Goal: Task Accomplishment & Management: Complete application form

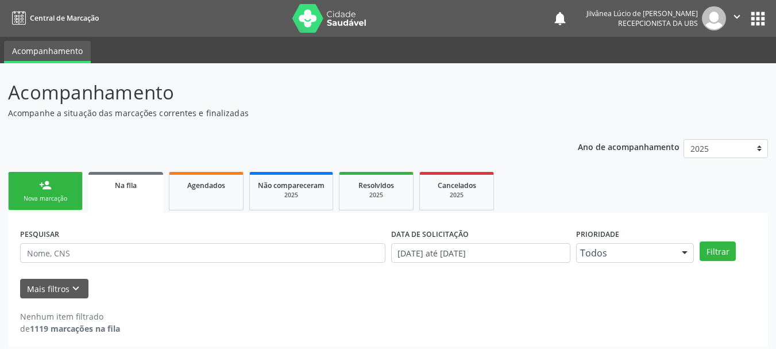
click at [67, 193] on link "person_add Nova marcação" at bounding box center [45, 191] width 75 height 38
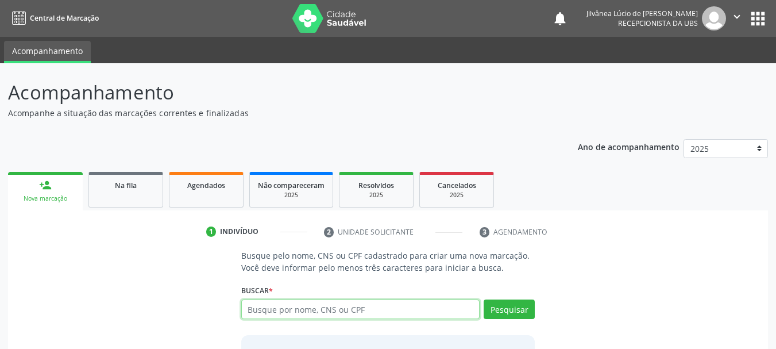
click at [314, 304] on input "text" at bounding box center [360, 309] width 239 height 20
type input "[PERSON_NAME]"
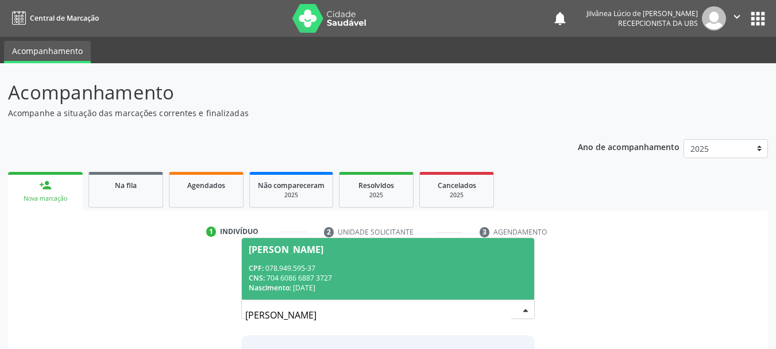
click at [383, 304] on input "[PERSON_NAME]" at bounding box center [378, 314] width 266 height 23
click at [388, 281] on div "CNS: 704 6086 6887 3727" at bounding box center [388, 278] width 279 height 10
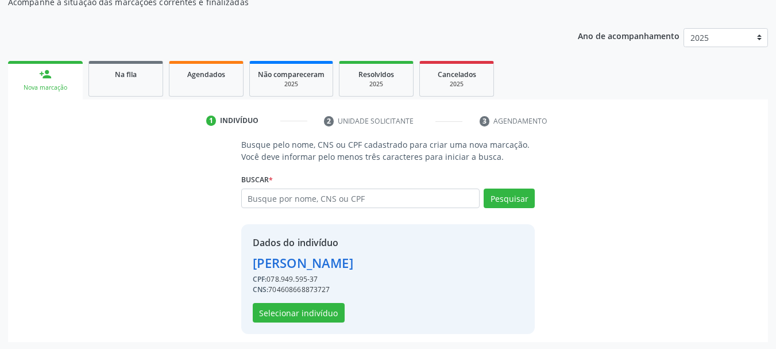
scroll to position [112, 0]
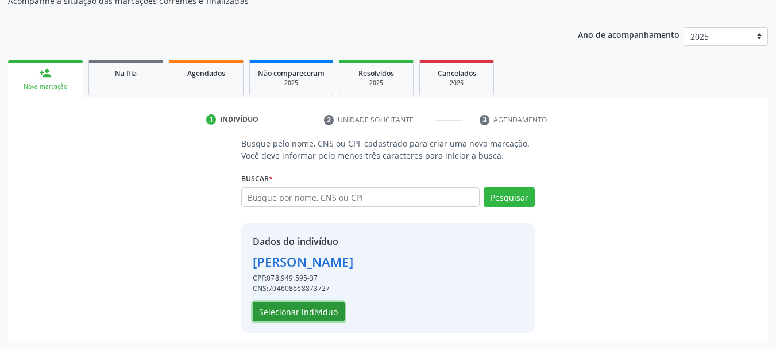
click at [311, 309] on button "Selecionar indivíduo" at bounding box center [299, 311] width 92 height 20
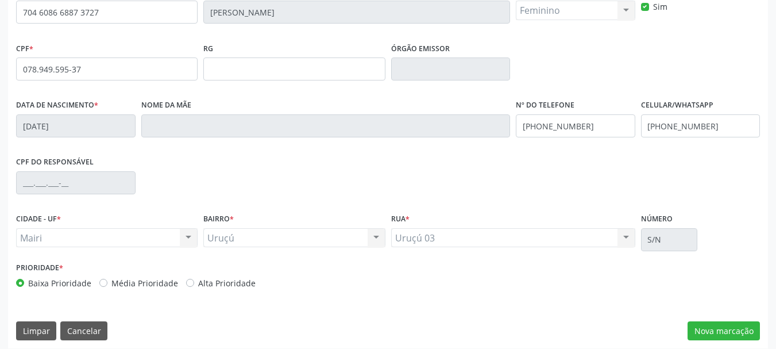
scroll to position [274, 0]
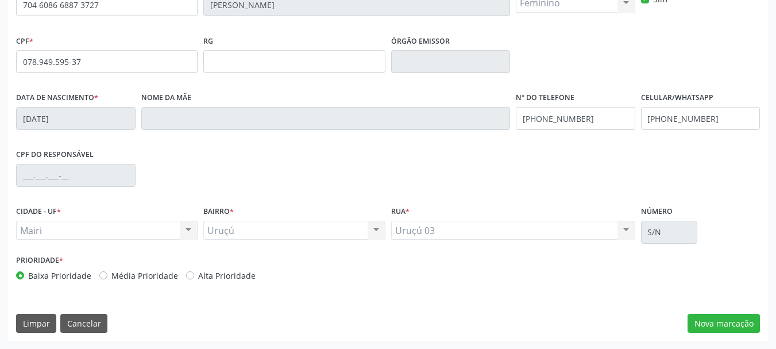
click at [198, 276] on label "Alta Prioridade" at bounding box center [226, 275] width 57 height 12
click at [188, 276] on input "Alta Prioridade" at bounding box center [190, 274] width 8 height 10
radio input "true"
click at [696, 327] on button "Nova marcação" at bounding box center [723, 324] width 72 height 20
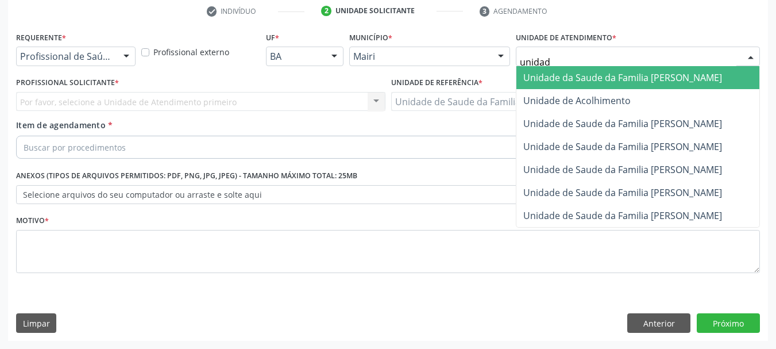
type input "unidade"
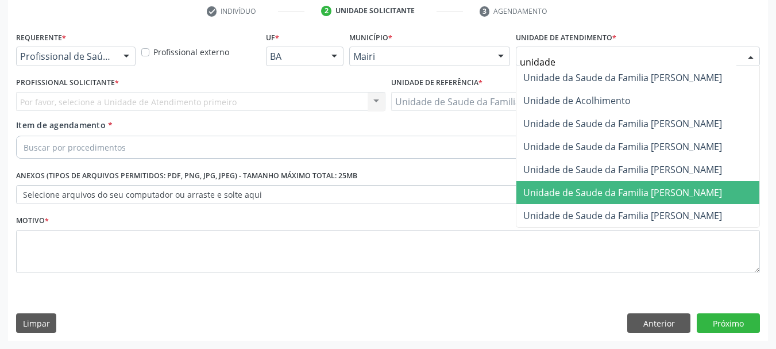
click at [605, 187] on span "Unidade de Saude da Familia [PERSON_NAME]" at bounding box center [622, 192] width 199 height 13
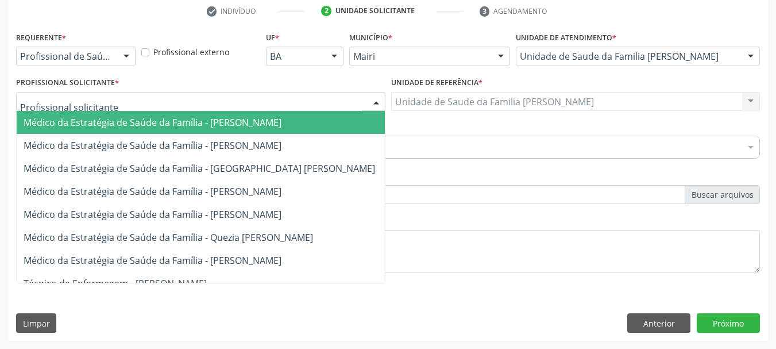
click at [137, 101] on div at bounding box center [200, 102] width 369 height 20
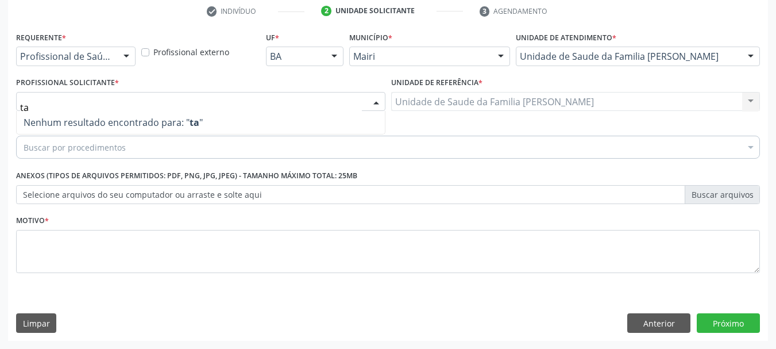
type input "t"
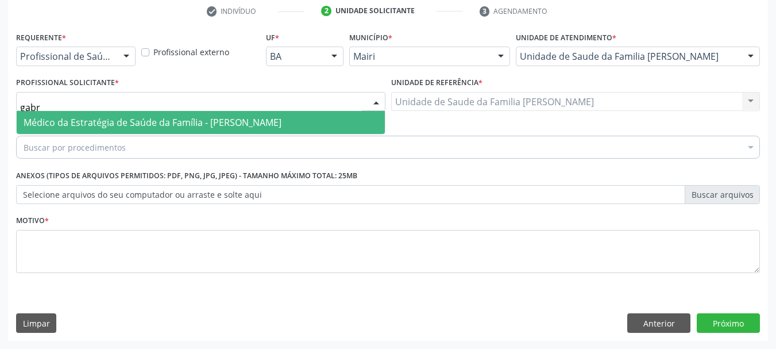
type input "gabri"
click at [138, 117] on span "Médico da Estratégia de Saúde da Família - [PERSON_NAME]" at bounding box center [153, 122] width 258 height 13
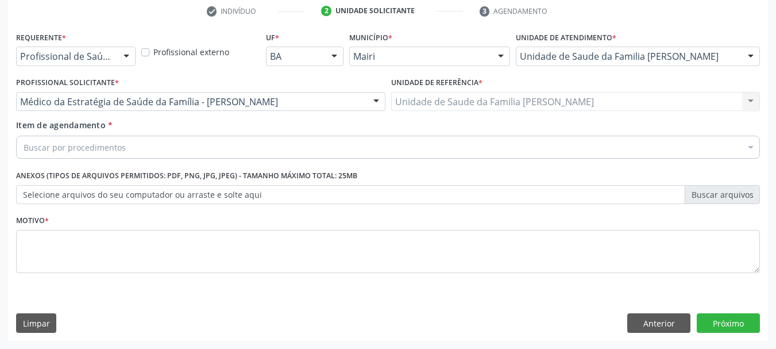
click at [179, 146] on div "Buscar por procedimentos" at bounding box center [388, 147] width 744 height 23
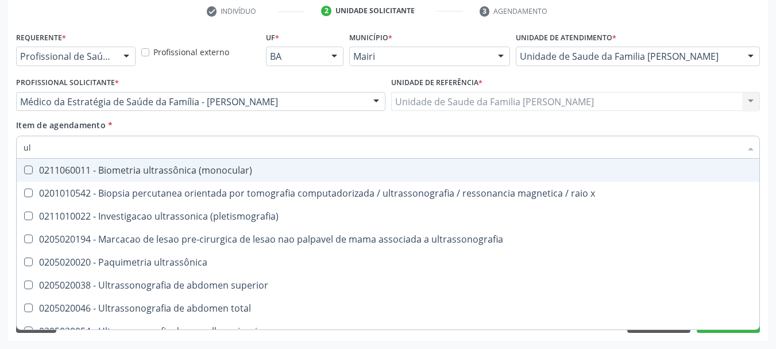
type input "u"
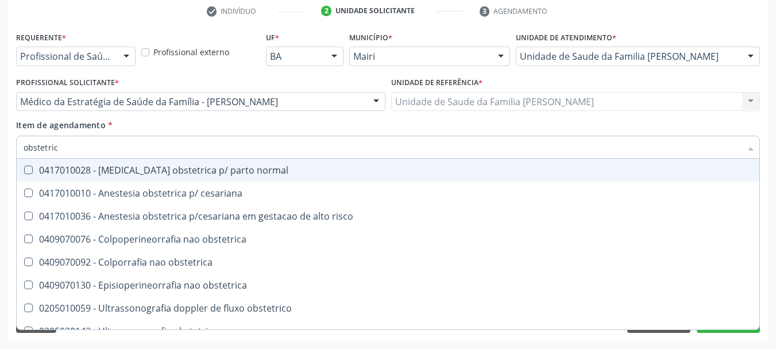
type input "obstetrica"
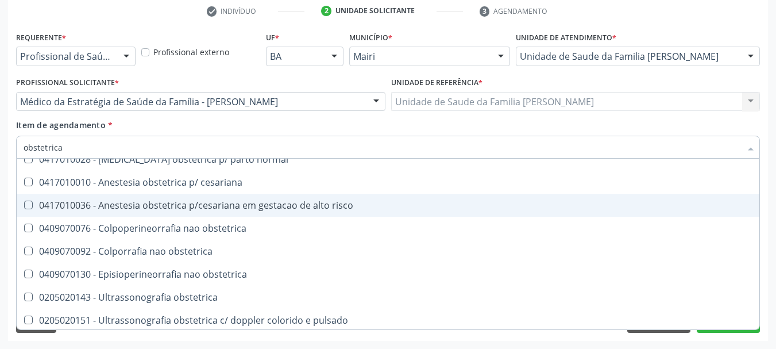
scroll to position [13, 0]
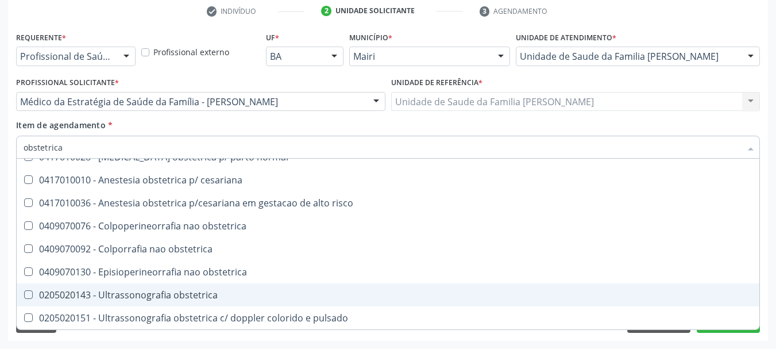
click at [207, 293] on div "0205020143 - Ultrassonografia obstetrica" at bounding box center [388, 294] width 729 height 9
checkbox obstetrica "true"
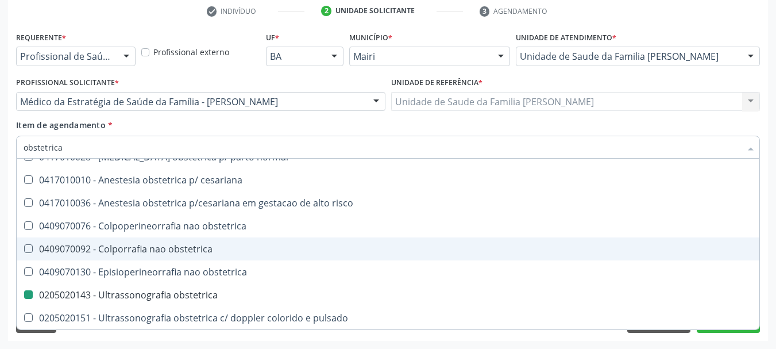
click at [3, 249] on div "Acompanhamento Acompanhe a situação das marcações correntes e finalizadas Relat…" at bounding box center [388, 96] width 776 height 506
checkbox cesariana "true"
checkbox obstetrica "false"
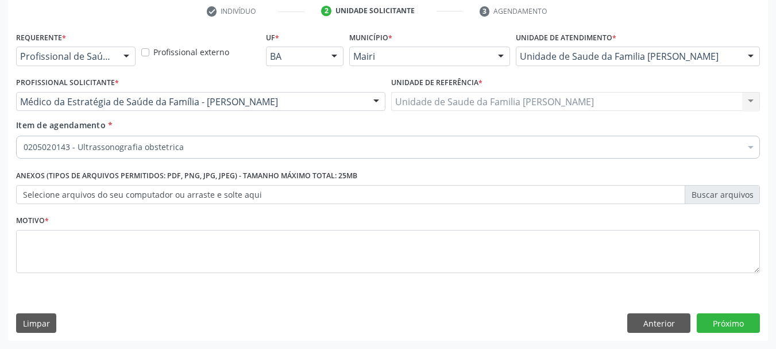
scroll to position [0, 0]
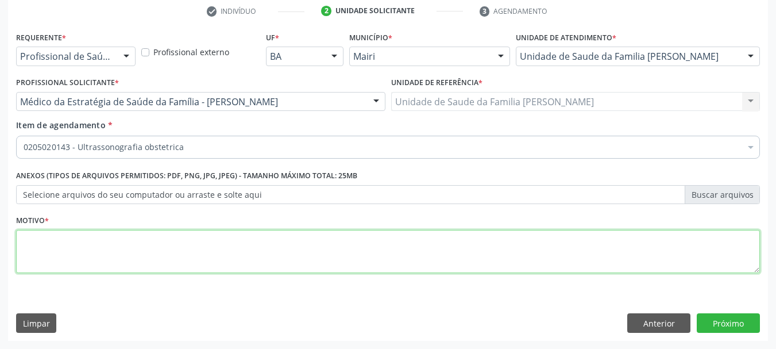
click at [28, 256] on textarea at bounding box center [388, 252] width 744 height 44
type textarea "Pré-[DATE] 3º trimestre"
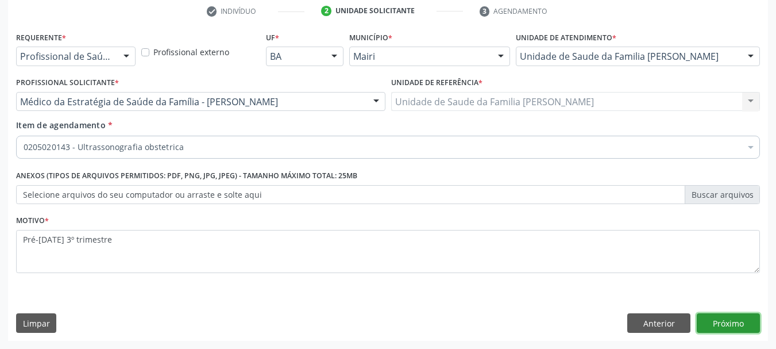
click at [717, 324] on button "Próximo" at bounding box center [727, 323] width 63 height 20
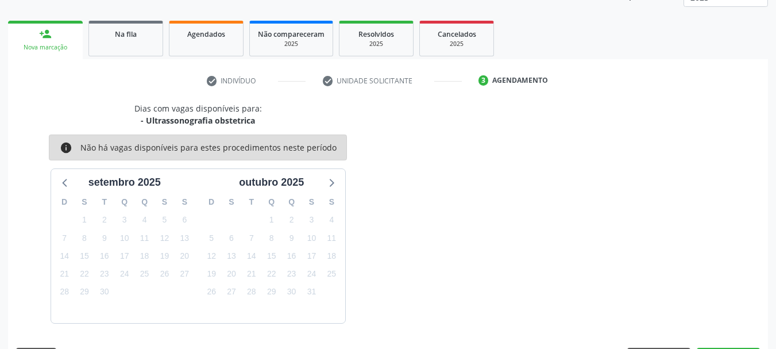
scroll to position [185, 0]
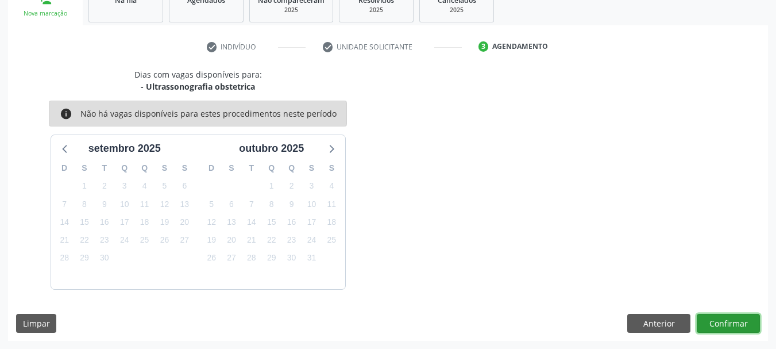
click at [731, 327] on button "Confirmar" at bounding box center [727, 324] width 63 height 20
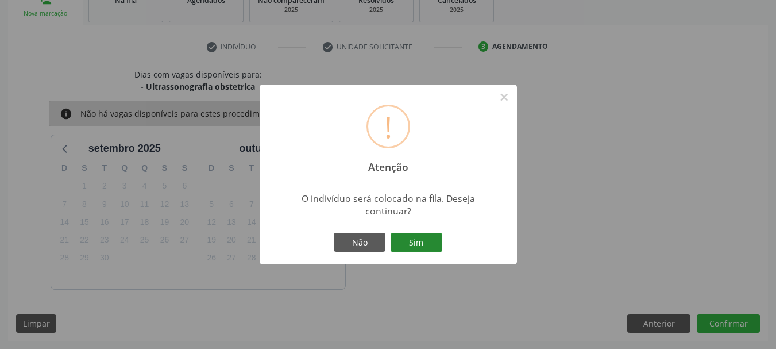
click at [422, 234] on button "Sim" at bounding box center [416, 243] width 52 height 20
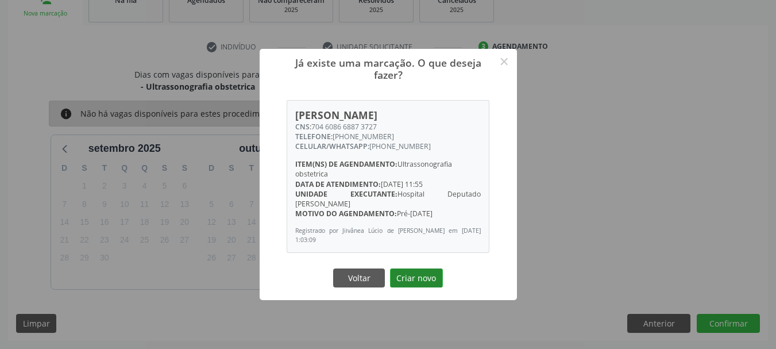
click at [424, 282] on button "Criar novo" at bounding box center [416, 278] width 53 height 20
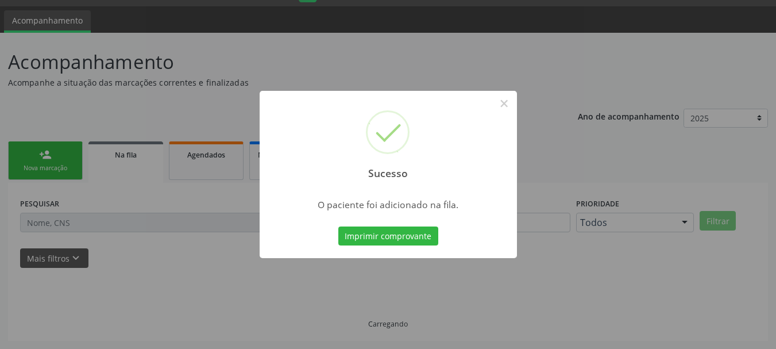
scroll to position [30, 0]
click at [421, 242] on button "Imprimir comprovante" at bounding box center [388, 236] width 100 height 20
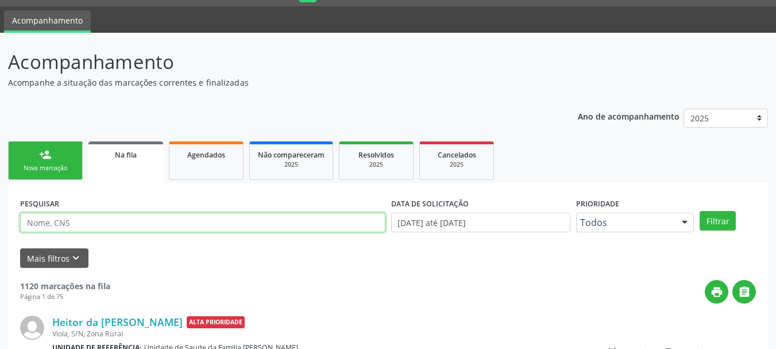
click at [157, 222] on input "text" at bounding box center [202, 222] width 365 height 20
type input "[PERSON_NAME]"
click at [699, 211] on button "Filtrar" at bounding box center [717, 221] width 36 height 20
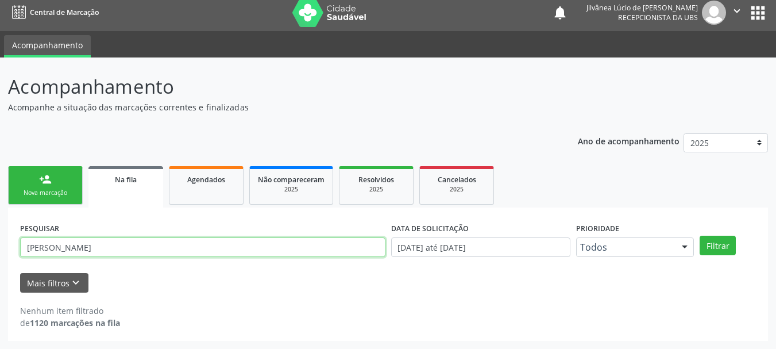
drag, startPoint x: 109, startPoint y: 250, endPoint x: 0, endPoint y: 276, distance: 111.4
click at [0, 276] on div "Acompanhamento Acompanhe a situação das marcações correntes e finalizadas Relat…" at bounding box center [388, 202] width 776 height 291
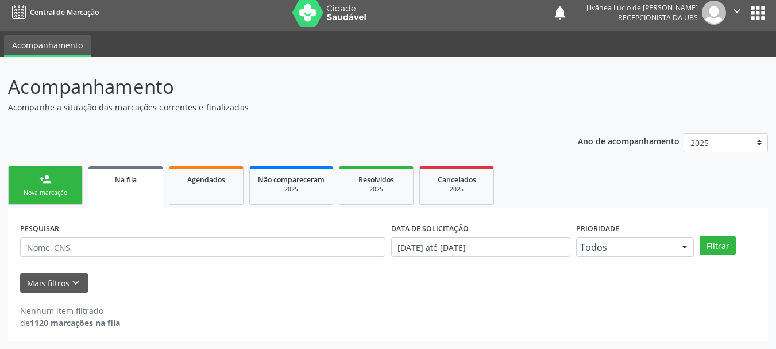
click at [49, 177] on div "person_add" at bounding box center [45, 179] width 13 height 13
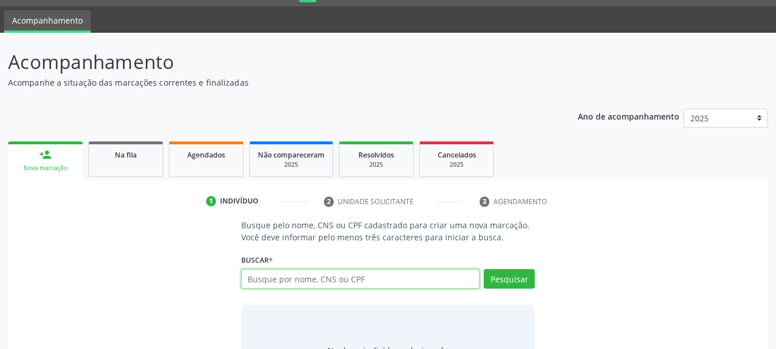
click at [310, 288] on input "text" at bounding box center [360, 279] width 239 height 20
